Goal: Information Seeking & Learning: Understand process/instructions

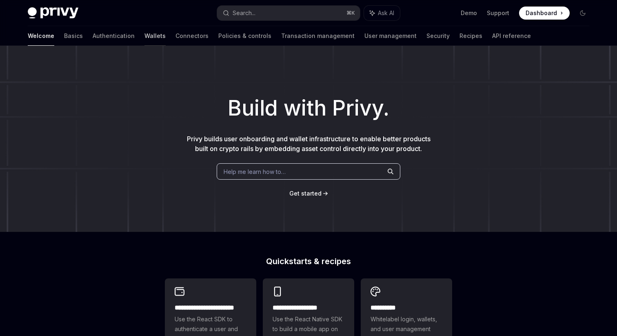
click at [144, 35] on link "Wallets" at bounding box center [154, 36] width 21 height 20
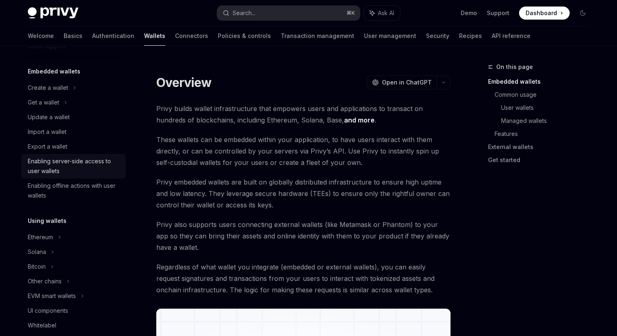
scroll to position [46, 0]
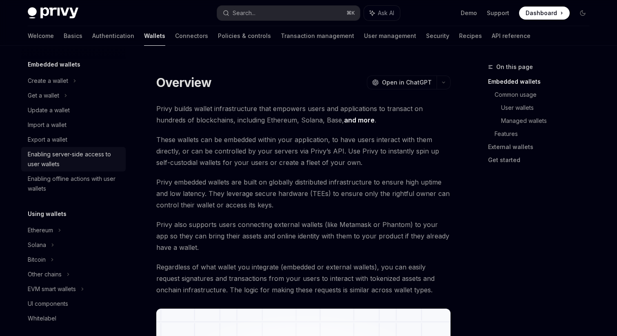
click at [98, 154] on div "Enabling server-side access to user wallets" at bounding box center [74, 159] width 93 height 20
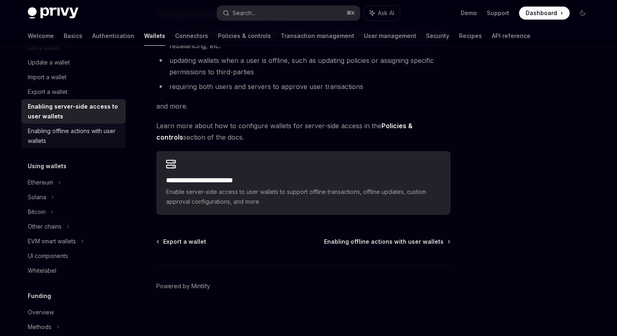
scroll to position [125, 0]
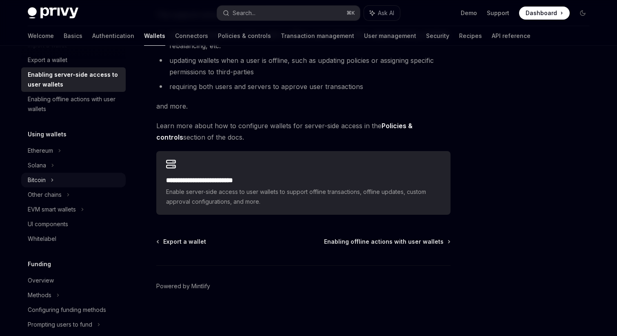
click at [71, 180] on div "Bitcoin" at bounding box center [73, 179] width 104 height 15
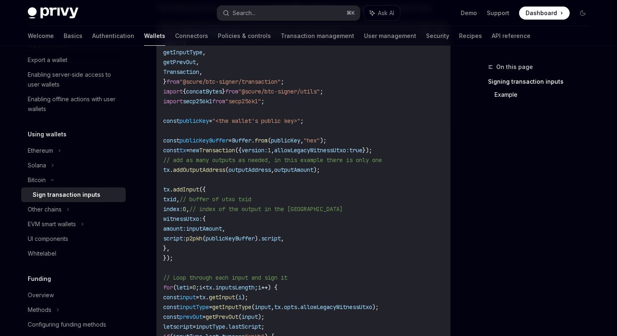
scroll to position [243, 0]
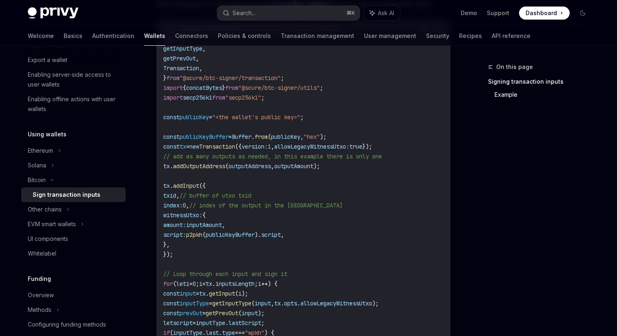
click at [217, 226] on span "inputAmount" at bounding box center [204, 224] width 36 height 7
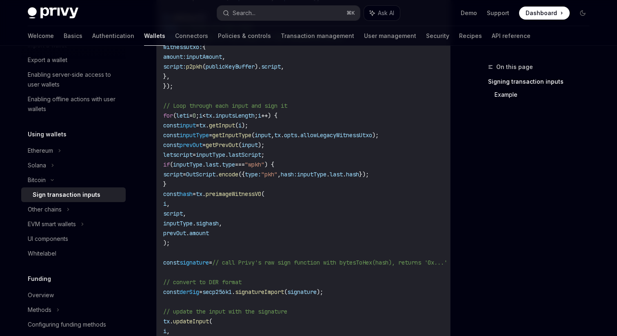
scroll to position [416, 0]
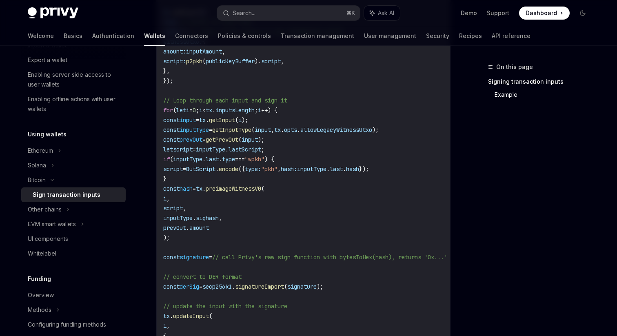
click at [264, 160] on span ""wpkh"" at bounding box center [255, 158] width 20 height 7
click at [277, 170] on span ""pkh"" at bounding box center [269, 168] width 16 height 7
click at [325, 161] on code "import { p2pkh , OutScript } from "@scure/btc-signer/payment" ; import { getInp…" at bounding box center [314, 144] width 303 height 587
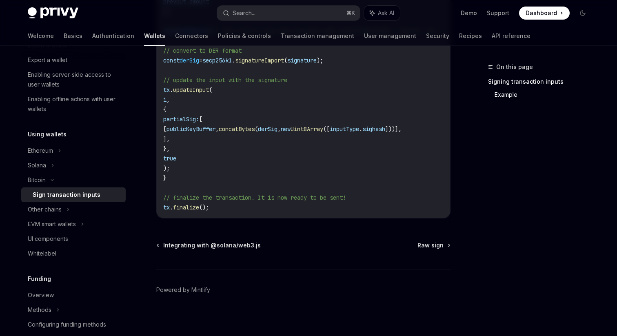
scroll to position [649, 0]
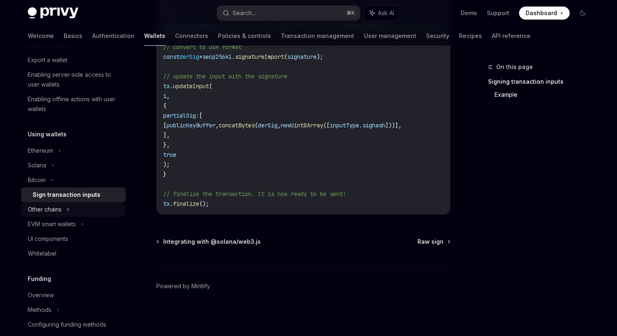
click at [73, 205] on div "Other chains" at bounding box center [73, 209] width 104 height 15
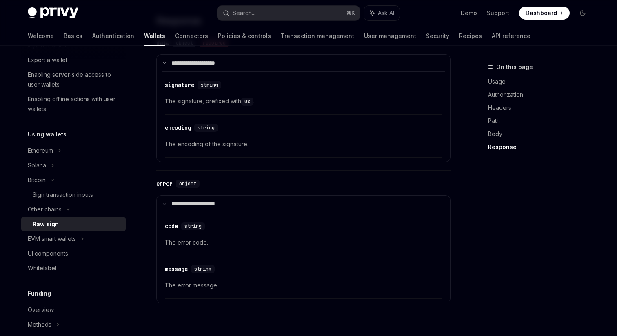
scroll to position [1024, 0]
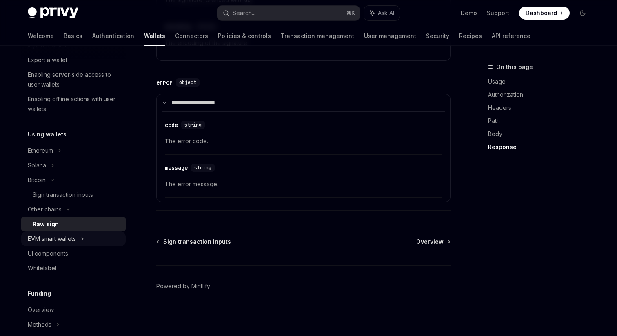
click at [61, 242] on div "EVM smart wallets" at bounding box center [52, 239] width 48 height 10
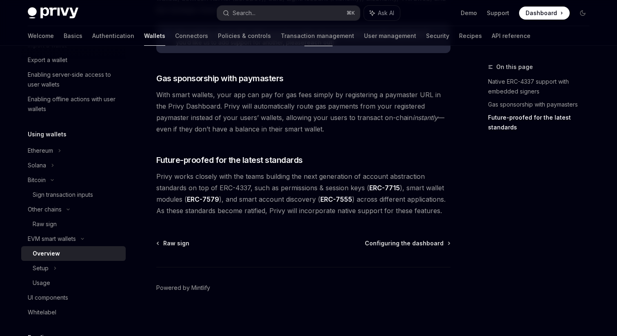
scroll to position [641, 0]
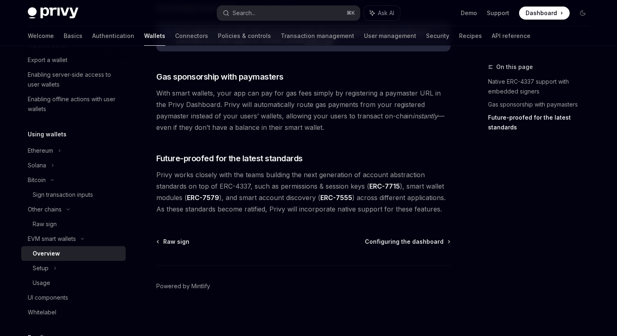
click at [389, 186] on link "ERC-7715" at bounding box center [384, 186] width 31 height 9
click at [336, 199] on link "ERC-7555" at bounding box center [336, 197] width 32 height 9
click at [74, 263] on div "Setup" at bounding box center [73, 268] width 104 height 15
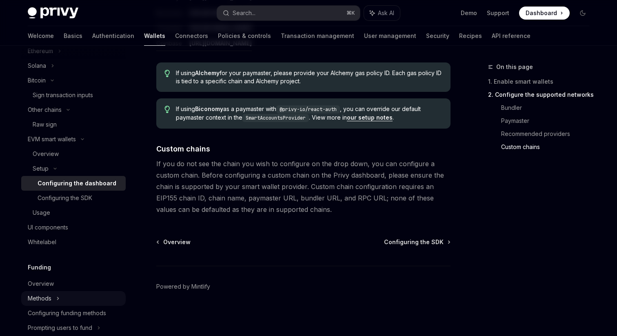
scroll to position [222, 0]
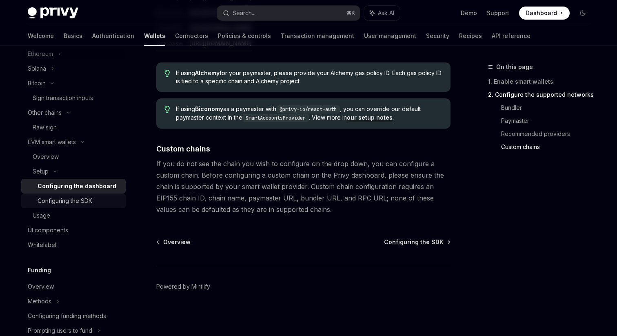
click at [83, 197] on div "Configuring the SDK" at bounding box center [65, 201] width 55 height 10
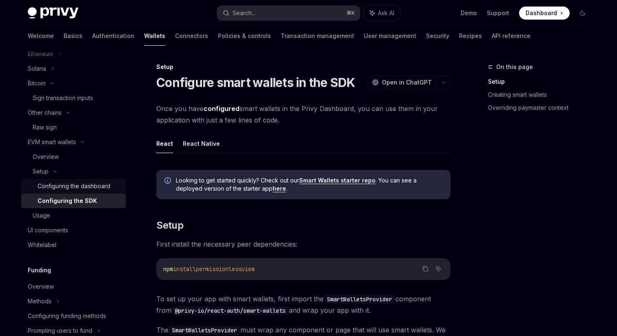
click at [86, 186] on div "Configuring the dashboard" at bounding box center [74, 186] width 73 height 10
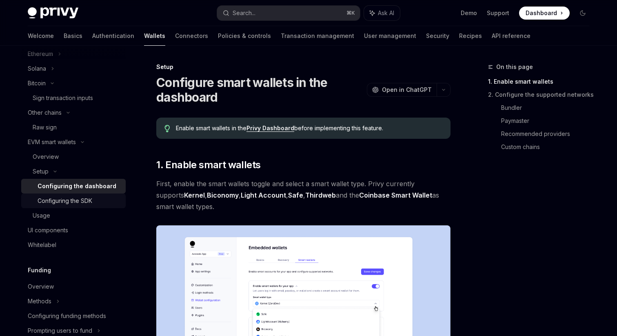
click at [95, 197] on div "Configuring the SDK" at bounding box center [79, 201] width 83 height 10
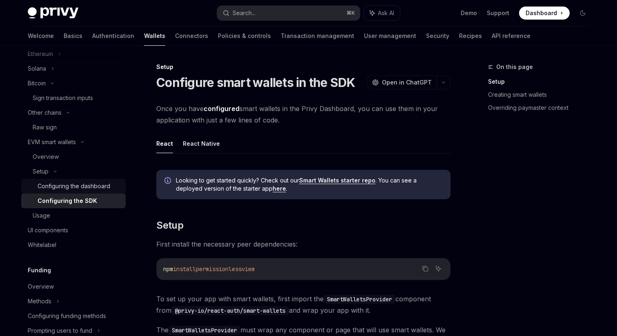
click at [97, 189] on div "Configuring the dashboard" at bounding box center [74, 186] width 73 height 10
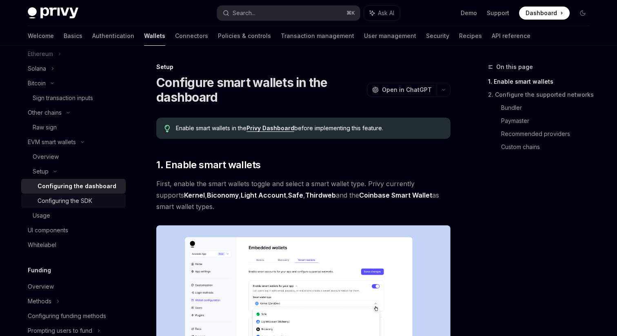
click at [96, 203] on div "Configuring the SDK" at bounding box center [79, 201] width 83 height 10
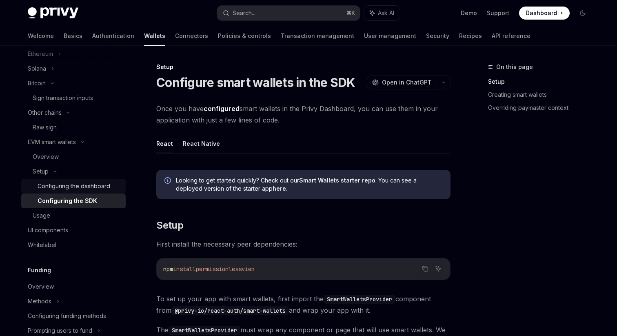
click at [97, 189] on div "Configuring the dashboard" at bounding box center [74, 186] width 73 height 10
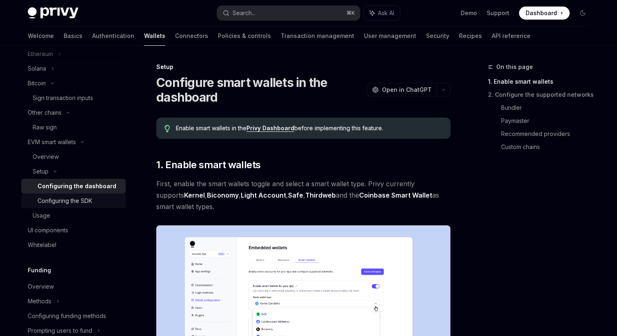
click at [98, 203] on div "Configuring the SDK" at bounding box center [79, 201] width 83 height 10
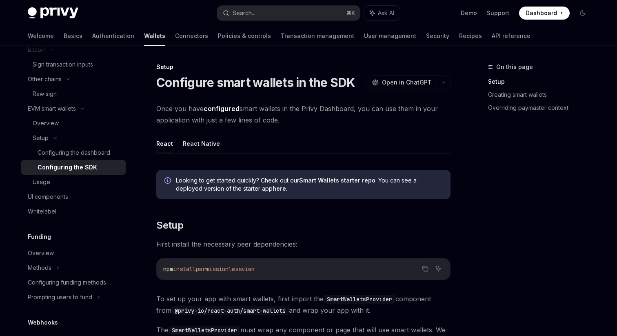
scroll to position [212, 0]
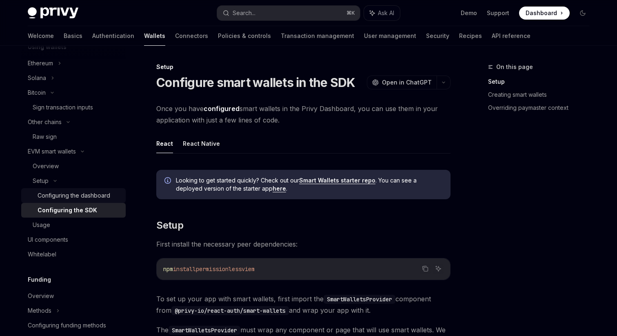
click at [108, 195] on div "Configuring the dashboard" at bounding box center [74, 195] width 73 height 10
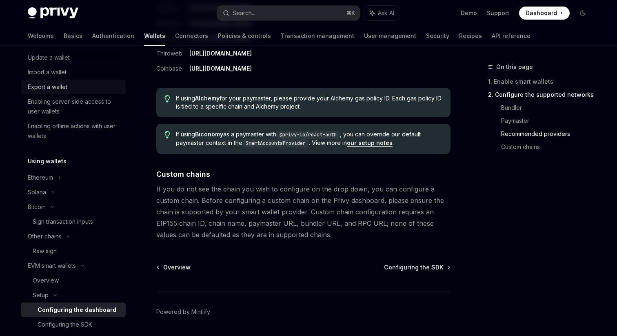
scroll to position [170, 0]
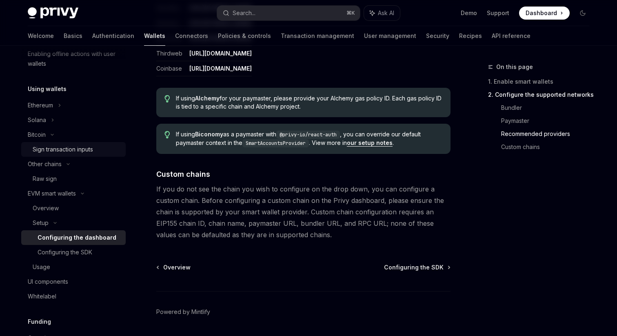
click at [60, 149] on div "Sign transaction inputs" at bounding box center [63, 149] width 60 height 10
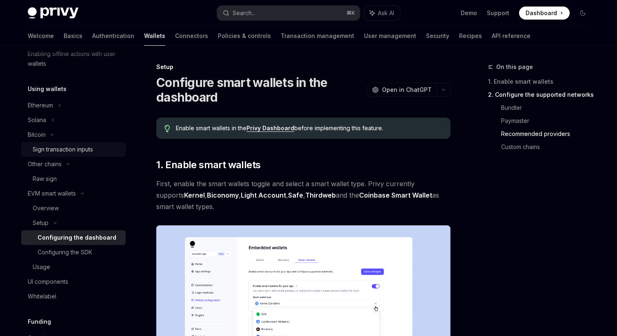
type textarea "*"
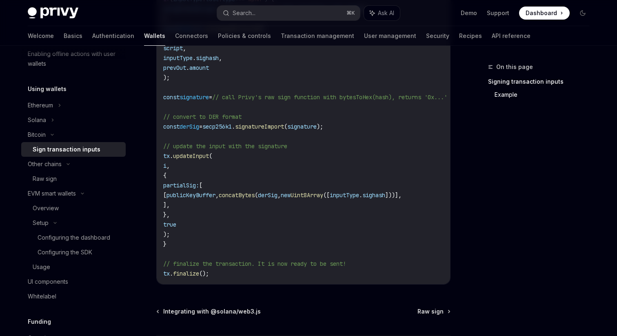
scroll to position [649, 0]
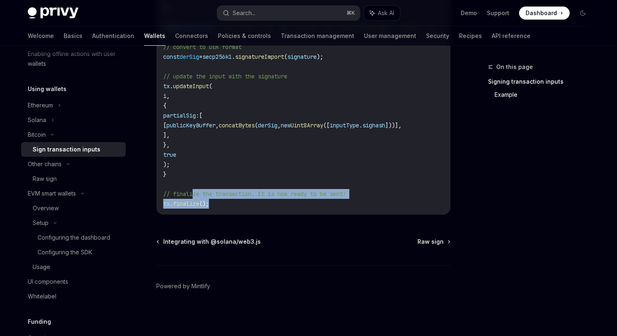
drag, startPoint x: 218, startPoint y: 199, endPoint x: 192, endPoint y: 186, distance: 28.3
